Goal: Find specific page/section

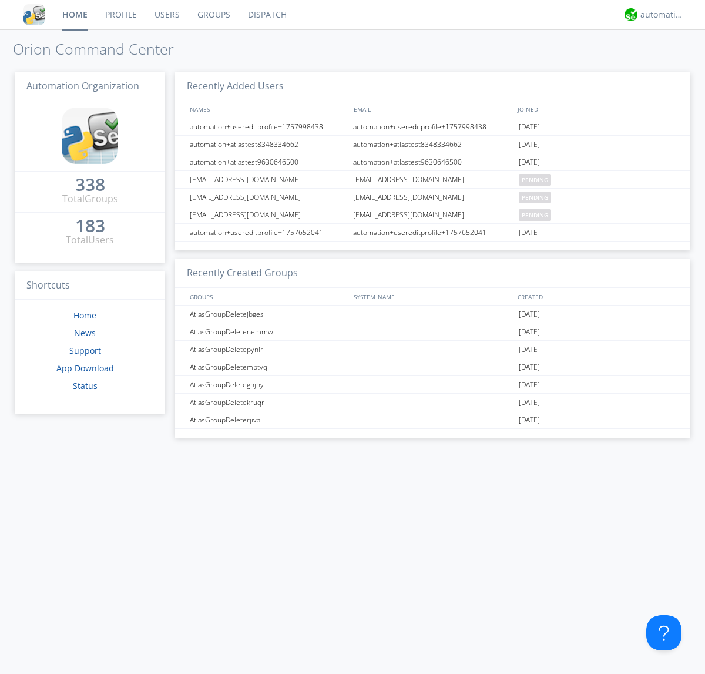
click at [266, 15] on link "Dispatch" at bounding box center [267, 14] width 56 height 29
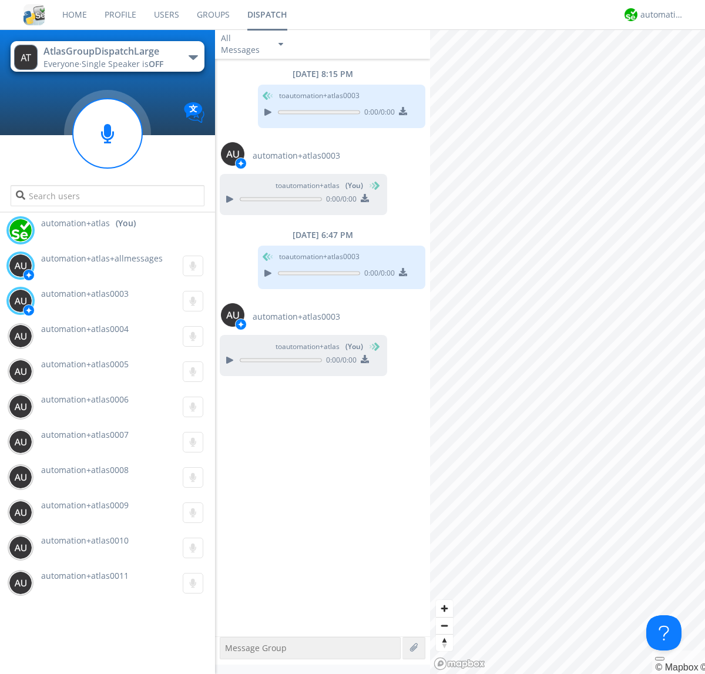
click at [193, 57] on div "button" at bounding box center [193, 57] width 9 height 5
click at [0, 0] on span "AtlasGroupDispatch" at bounding box center [0, 0] width 0 height 0
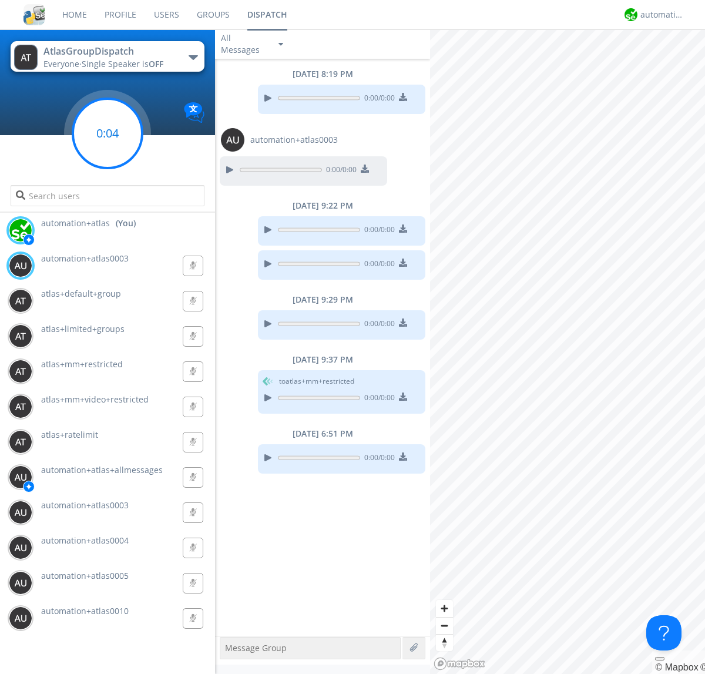
click at [108, 133] on g at bounding box center [107, 133] width 69 height 69
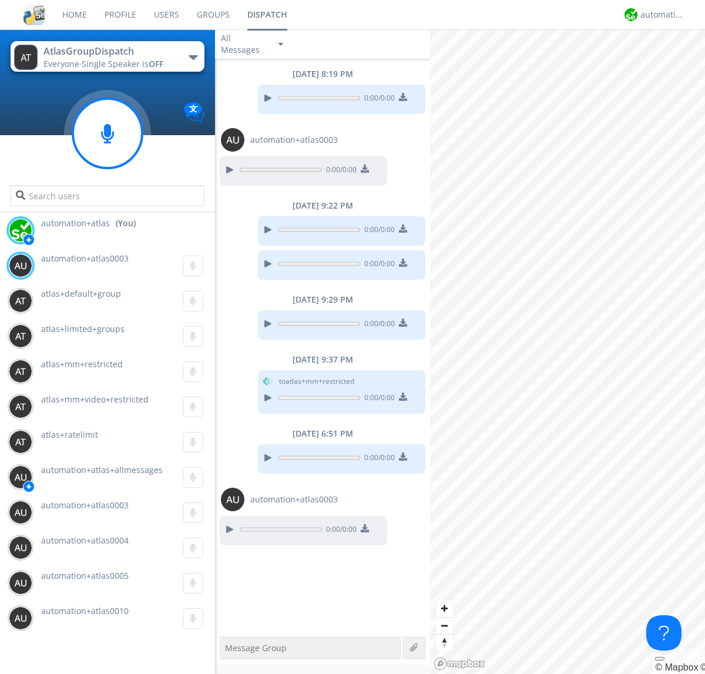
click at [193, 57] on div "button" at bounding box center [193, 57] width 9 height 5
click at [0, 0] on span "AtlasGroupDispatch2" at bounding box center [0, 0] width 0 height 0
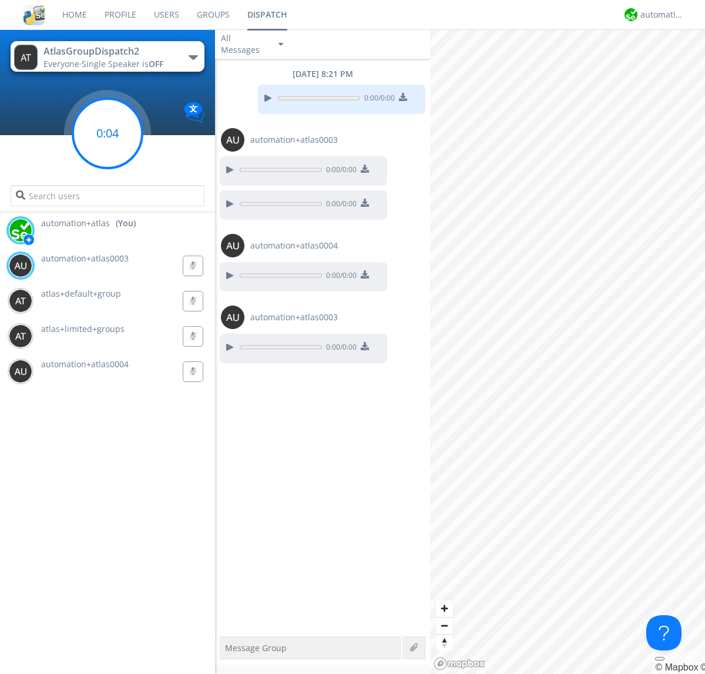
click at [108, 133] on g at bounding box center [107, 133] width 69 height 69
